Goal: Task Accomplishment & Management: Manage account settings

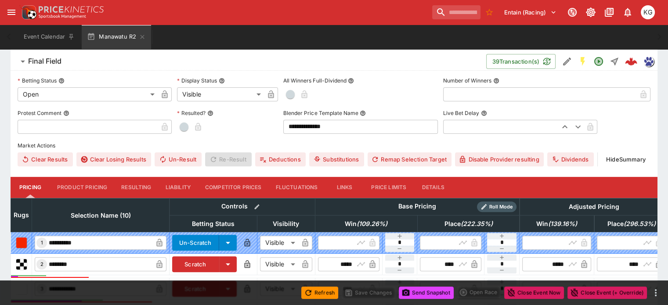
scroll to position [258, 0]
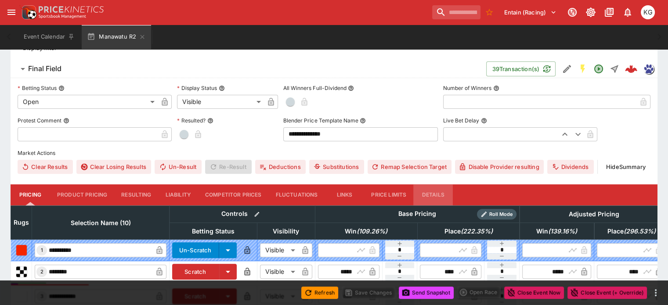
click at [442, 184] on button "Details" at bounding box center [433, 194] width 40 height 21
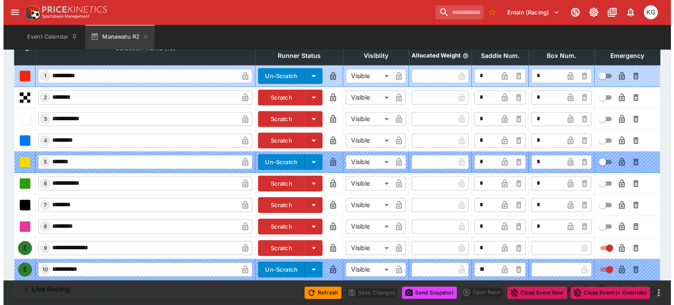
scroll to position [435, 0]
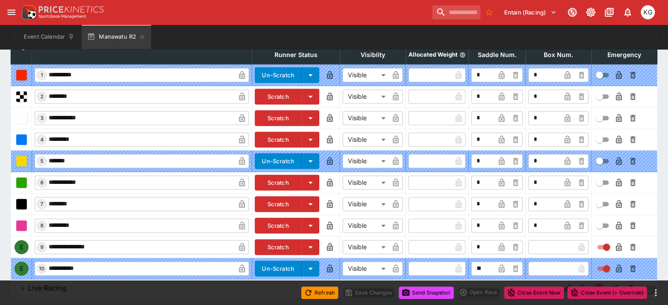
click at [528, 240] on input "text" at bounding box center [551, 247] width 46 height 14
type input "*"
click at [565, 246] on icon "button" at bounding box center [567, 248] width 4 height 4
click at [614, 243] on icon "button" at bounding box center [618, 247] width 9 height 9
click at [371, 289] on button "Save Changes" at bounding box center [369, 293] width 54 height 12
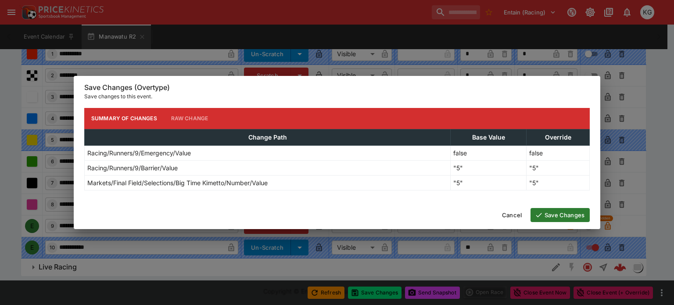
click at [570, 212] on button "Save Changes" at bounding box center [560, 215] width 59 height 14
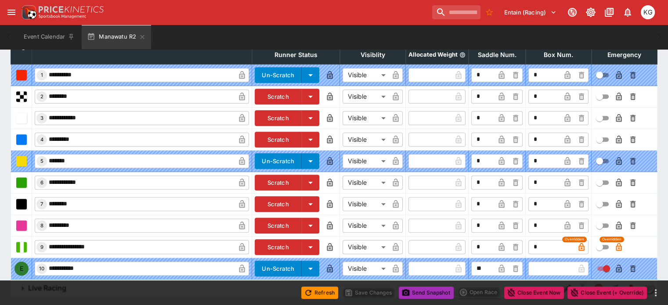
click at [437, 291] on button "Send Snapshot" at bounding box center [426, 293] width 55 height 12
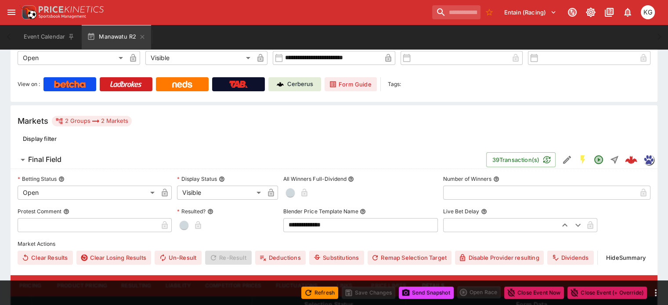
scroll to position [0, 0]
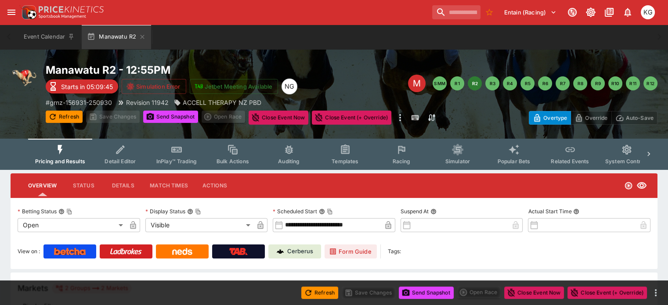
click at [410, 161] on span "Racing" at bounding box center [401, 161] width 18 height 7
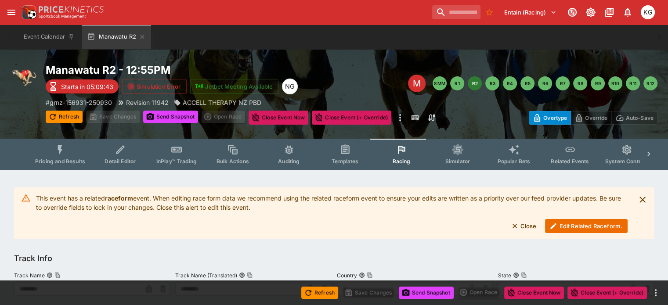
click at [577, 227] on button "Edit Related Raceform." at bounding box center [586, 226] width 83 height 14
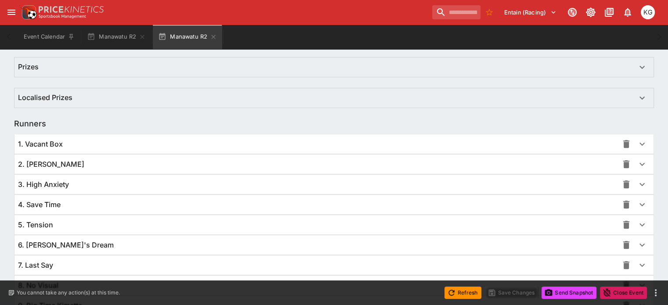
scroll to position [641, 0]
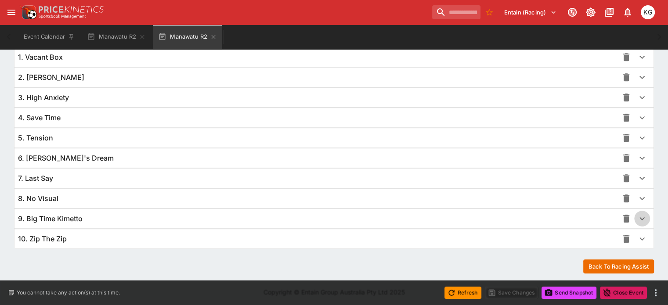
click at [637, 214] on icon "button" at bounding box center [642, 218] width 11 height 11
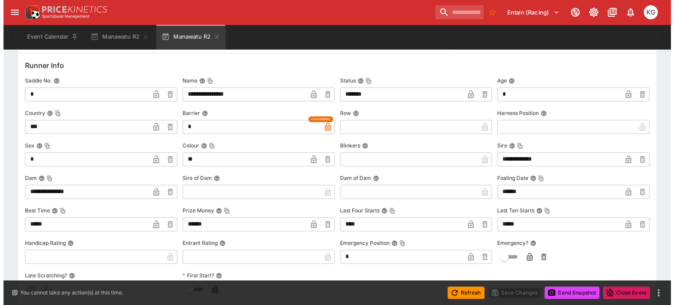
scroll to position [861, 0]
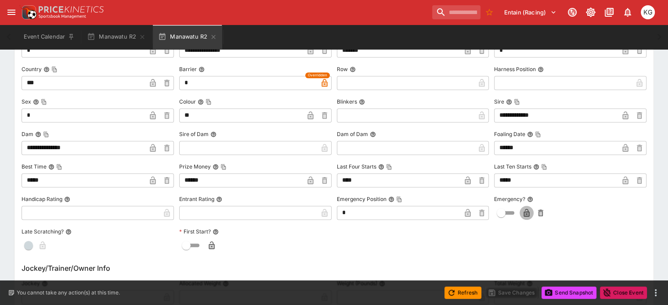
click at [526, 208] on button "button" at bounding box center [526, 213] width 14 height 14
click at [523, 290] on button "Save Changes" at bounding box center [512, 293] width 54 height 12
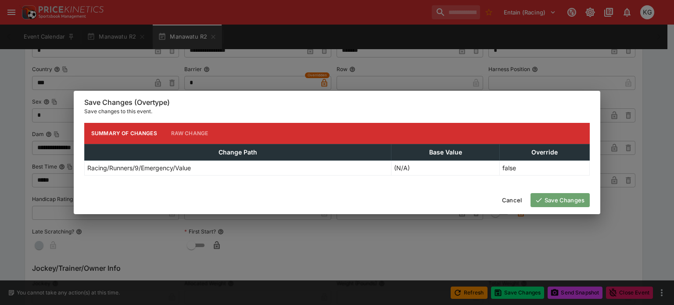
click at [569, 200] on button "Save Changes" at bounding box center [560, 200] width 59 height 14
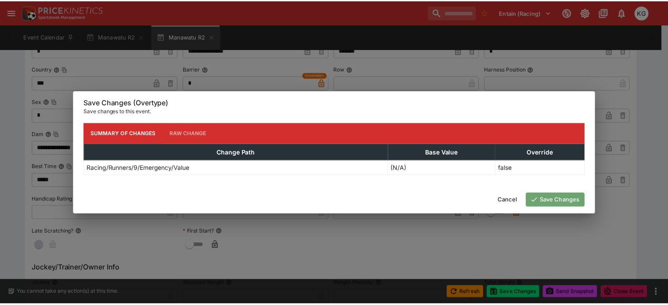
scroll to position [0, 0]
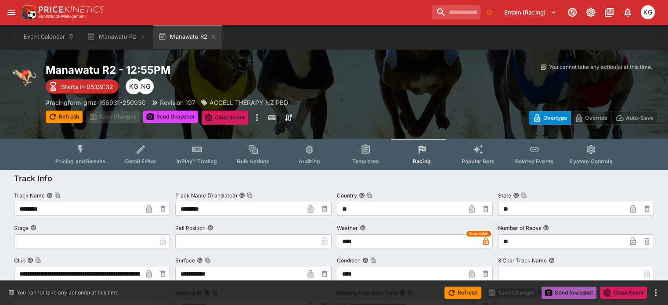
click at [569, 292] on button "Send Snapshot" at bounding box center [568, 293] width 55 height 12
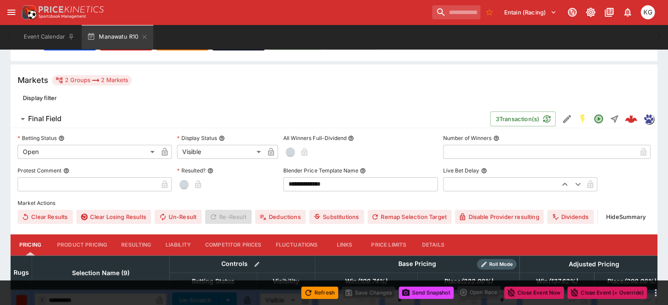
scroll to position [263, 0]
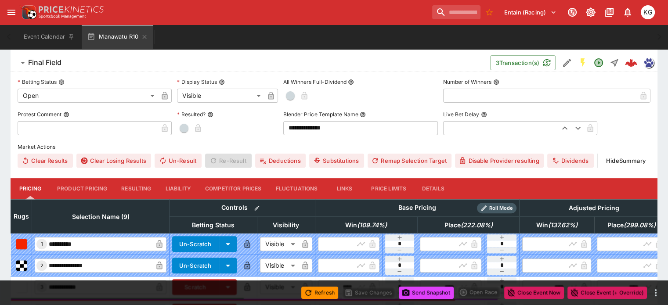
click at [445, 178] on button "Details" at bounding box center [433, 188] width 40 height 21
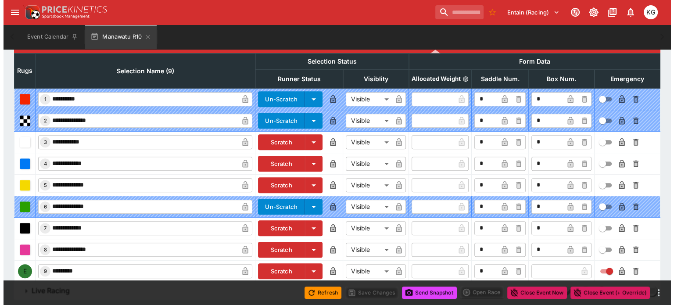
scroll to position [412, 0]
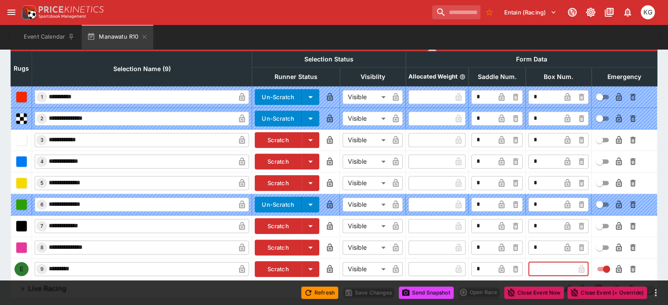
click at [532, 262] on input "text" at bounding box center [551, 269] width 46 height 14
type input "*"
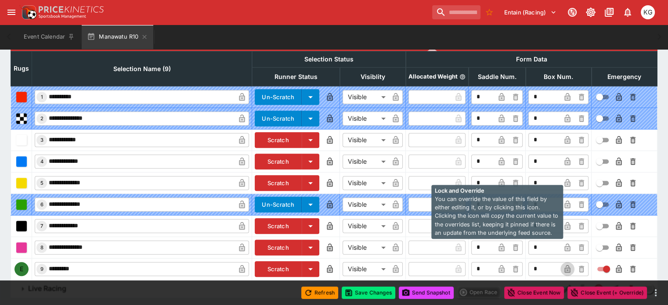
click at [563, 265] on icon "button" at bounding box center [567, 269] width 9 height 9
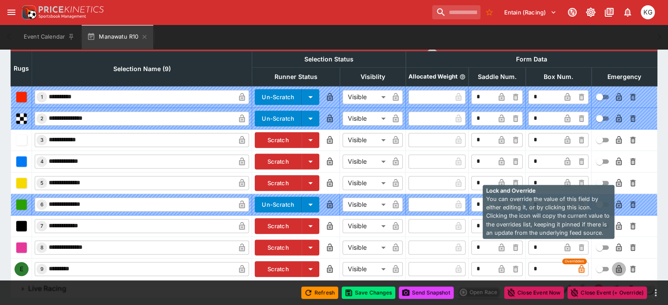
click at [616, 268] on icon "button" at bounding box center [618, 270] width 4 height 4
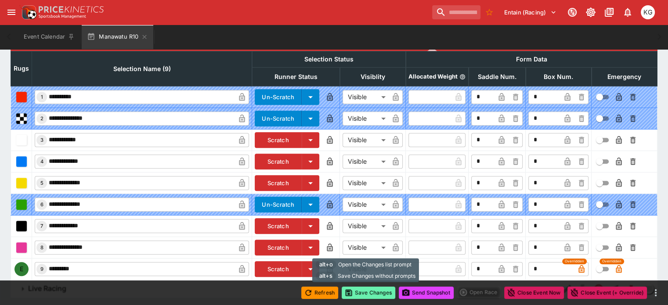
click at [370, 291] on button "Save Changes" at bounding box center [369, 293] width 54 height 12
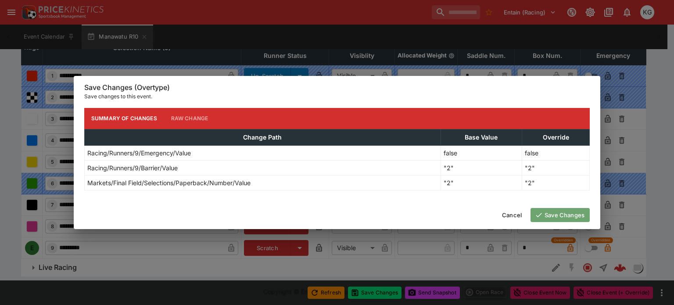
click at [564, 216] on button "Save Changes" at bounding box center [560, 215] width 59 height 14
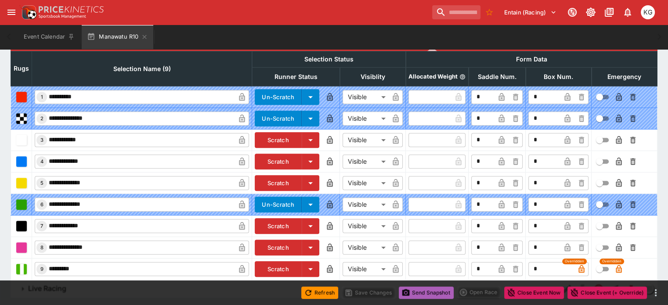
click at [431, 293] on button "Send Snapshot" at bounding box center [426, 293] width 55 height 12
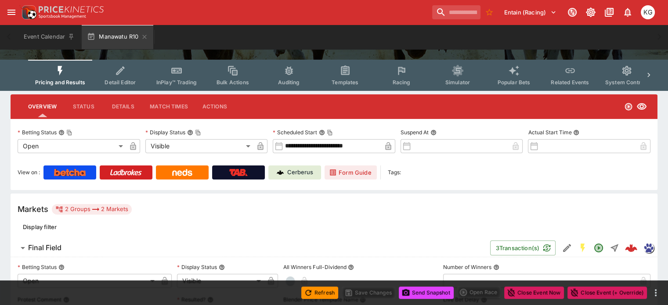
scroll to position [0, 0]
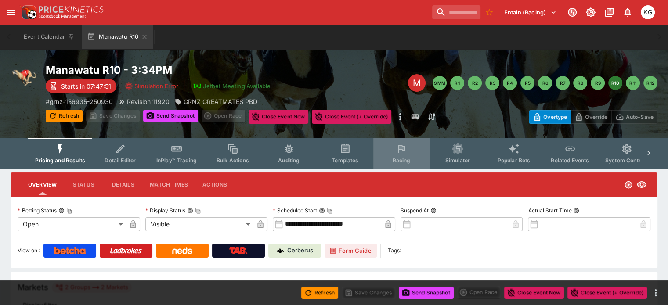
click at [410, 160] on span "Racing" at bounding box center [401, 160] width 18 height 7
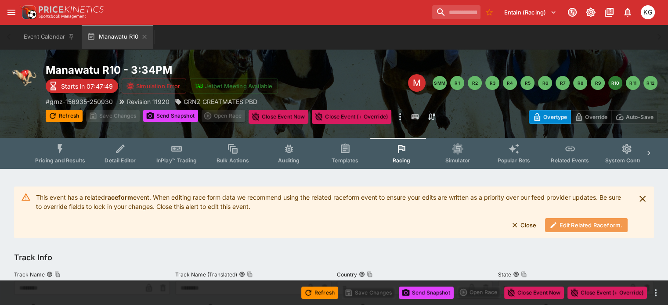
click at [578, 228] on button "Edit Related Raceform." at bounding box center [586, 225] width 83 height 14
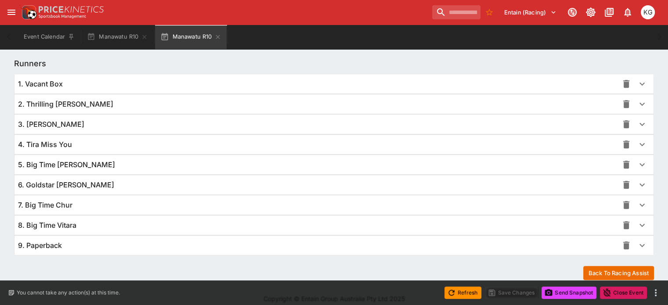
scroll to position [619, 0]
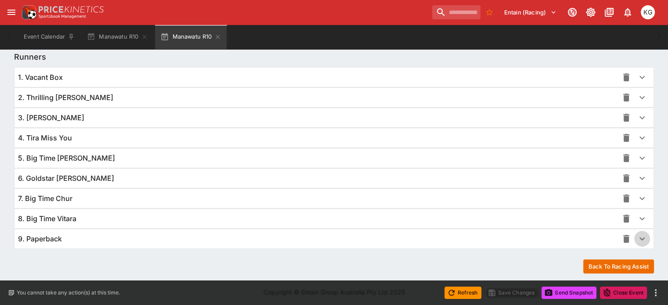
click at [637, 234] on icon "button" at bounding box center [642, 239] width 11 height 11
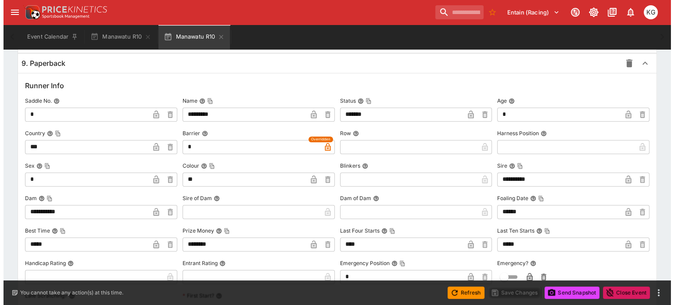
scroll to position [882, 0]
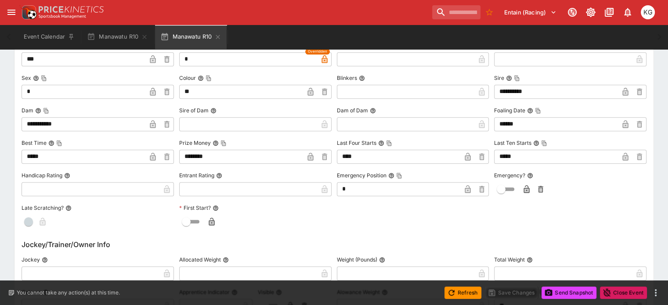
click at [525, 185] on icon "button" at bounding box center [526, 189] width 9 height 9
click at [521, 289] on button "Save Changes" at bounding box center [512, 293] width 54 height 12
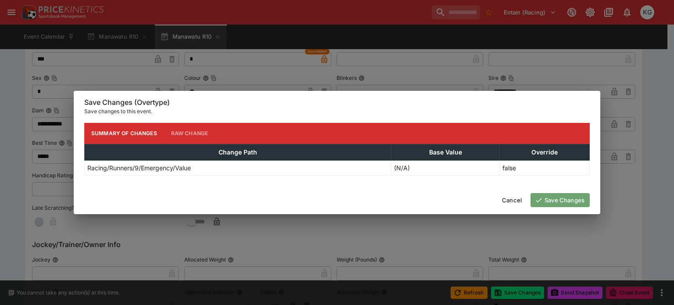
click at [557, 200] on button "Save Changes" at bounding box center [560, 200] width 59 height 14
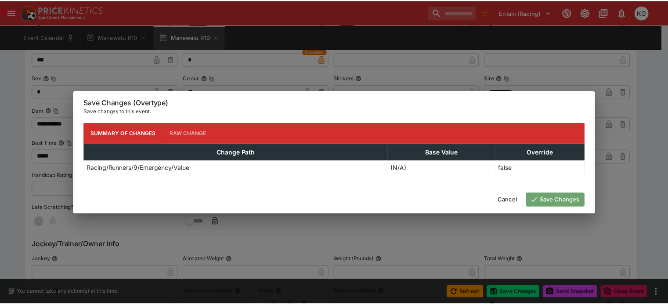
scroll to position [0, 0]
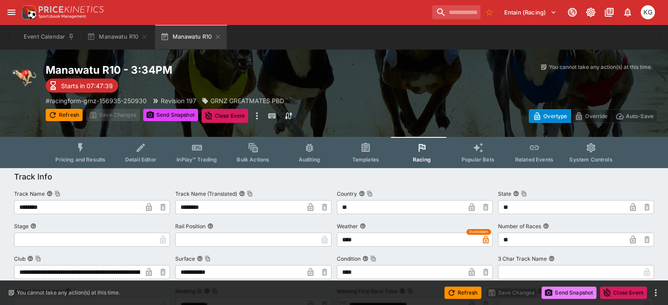
click at [565, 289] on button "Send Snapshot" at bounding box center [568, 293] width 55 height 12
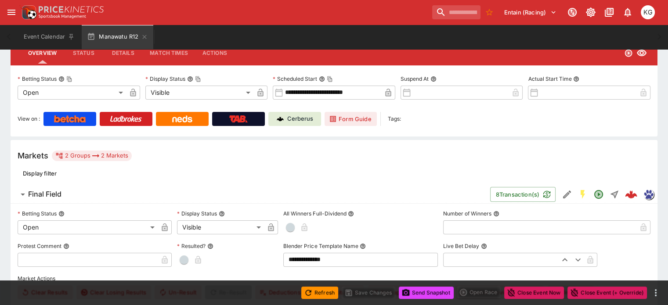
scroll to position [220, 0]
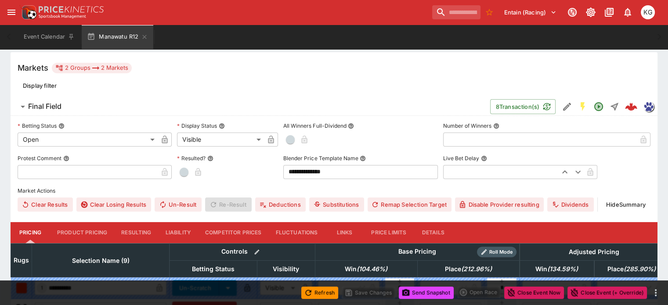
click at [450, 222] on button "Details" at bounding box center [433, 232] width 40 height 21
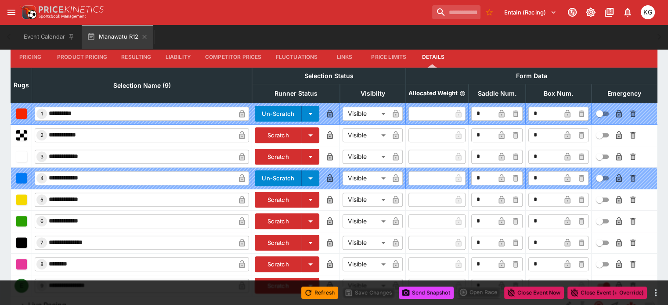
scroll to position [412, 0]
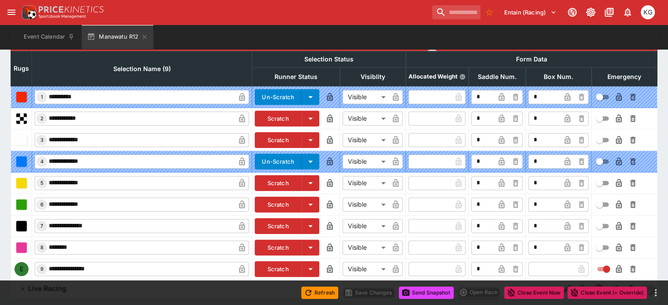
click at [531, 262] on input "text" at bounding box center [551, 269] width 46 height 14
type input "*"
click at [565, 268] on icon "button" at bounding box center [567, 270] width 4 height 4
click at [616, 268] on icon "button" at bounding box center [618, 270] width 4 height 4
click at [366, 293] on button "Save Changes" at bounding box center [369, 293] width 54 height 12
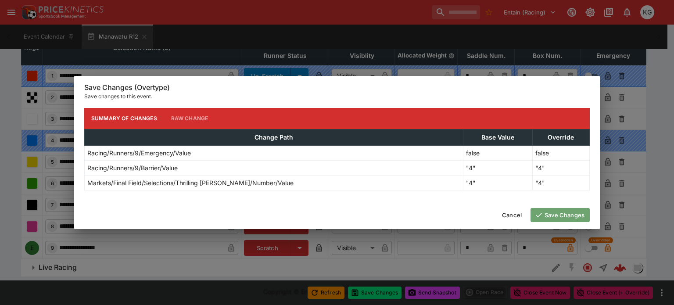
click at [552, 216] on button "Save Changes" at bounding box center [560, 215] width 59 height 14
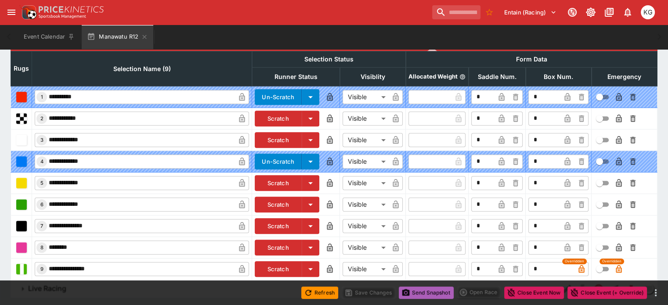
click at [430, 291] on button "Send Snapshot" at bounding box center [426, 293] width 55 height 12
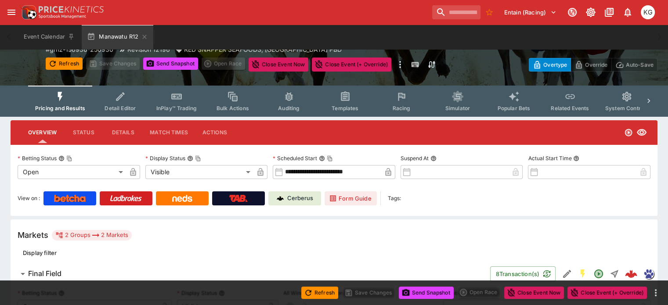
scroll to position [0, 0]
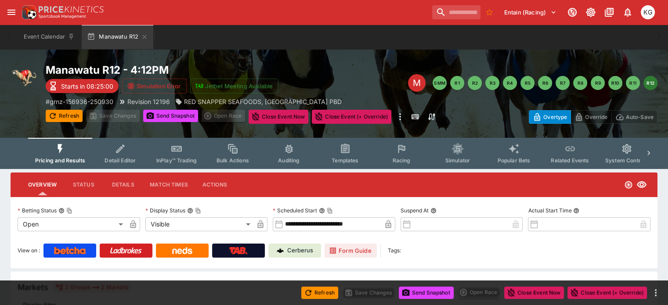
click at [410, 157] on span "Racing" at bounding box center [401, 160] width 18 height 7
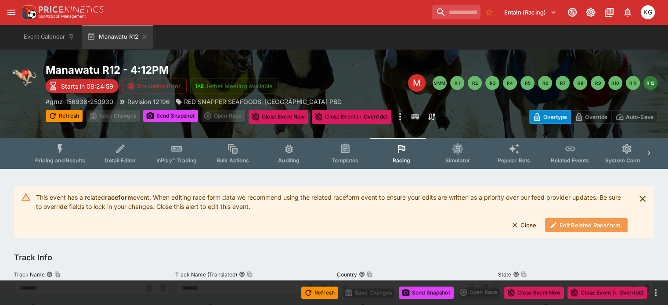
click at [592, 221] on button "Edit Related Raceform." at bounding box center [586, 225] width 83 height 14
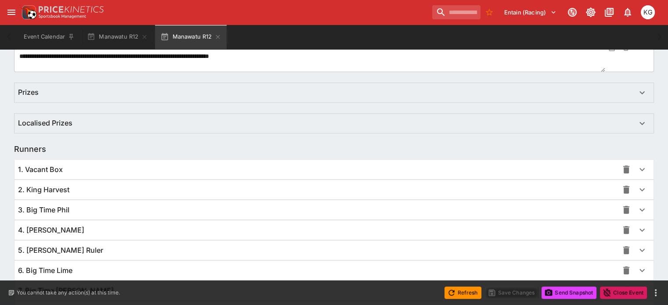
scroll to position [619, 0]
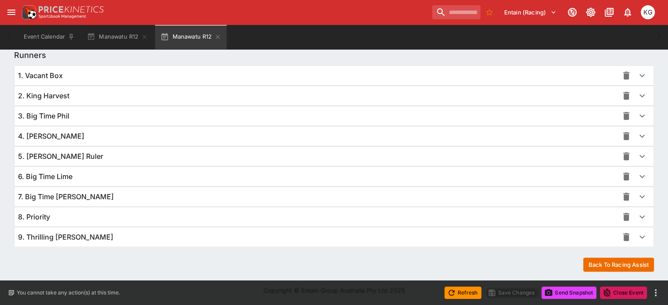
click at [637, 235] on icon "button" at bounding box center [642, 237] width 11 height 11
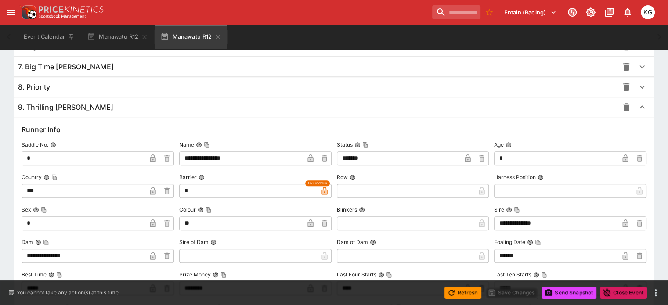
scroll to position [840, 0]
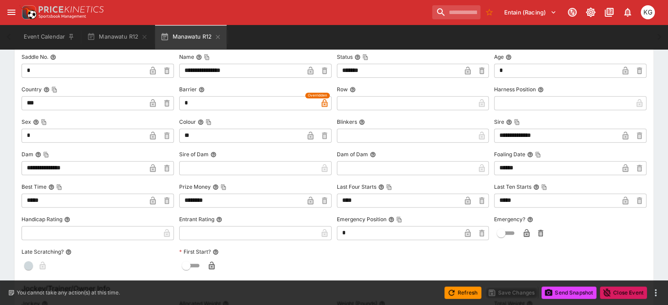
click at [524, 233] on icon "button" at bounding box center [526, 234] width 4 height 4
click at [514, 293] on button "Save Changes" at bounding box center [512, 293] width 54 height 12
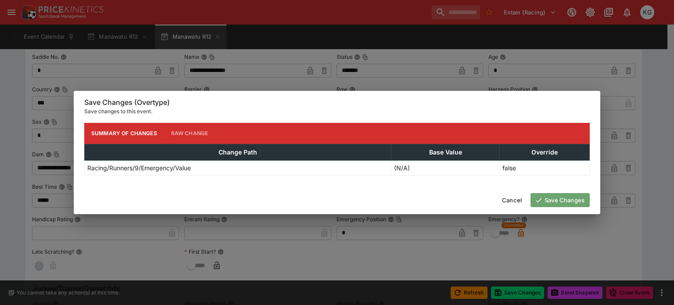
click at [571, 198] on button "Save Changes" at bounding box center [560, 200] width 59 height 14
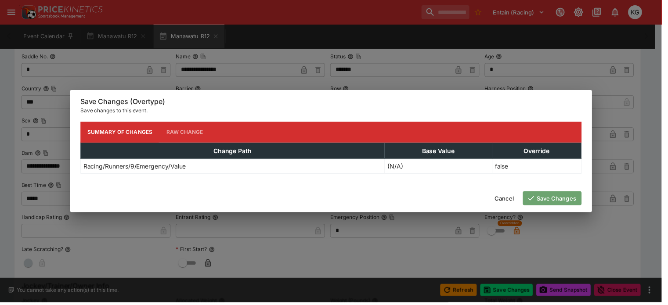
scroll to position [0, 0]
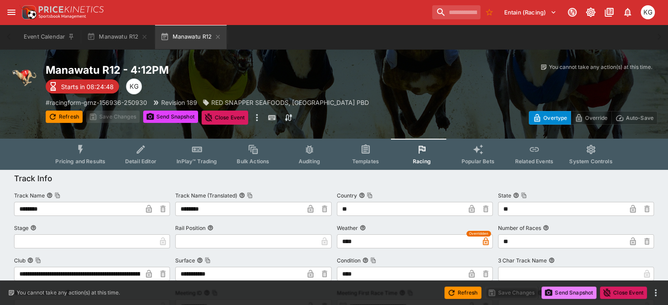
click at [576, 292] on button "Send Snapshot" at bounding box center [568, 293] width 55 height 12
